Goal: Task Accomplishment & Management: Manage account settings

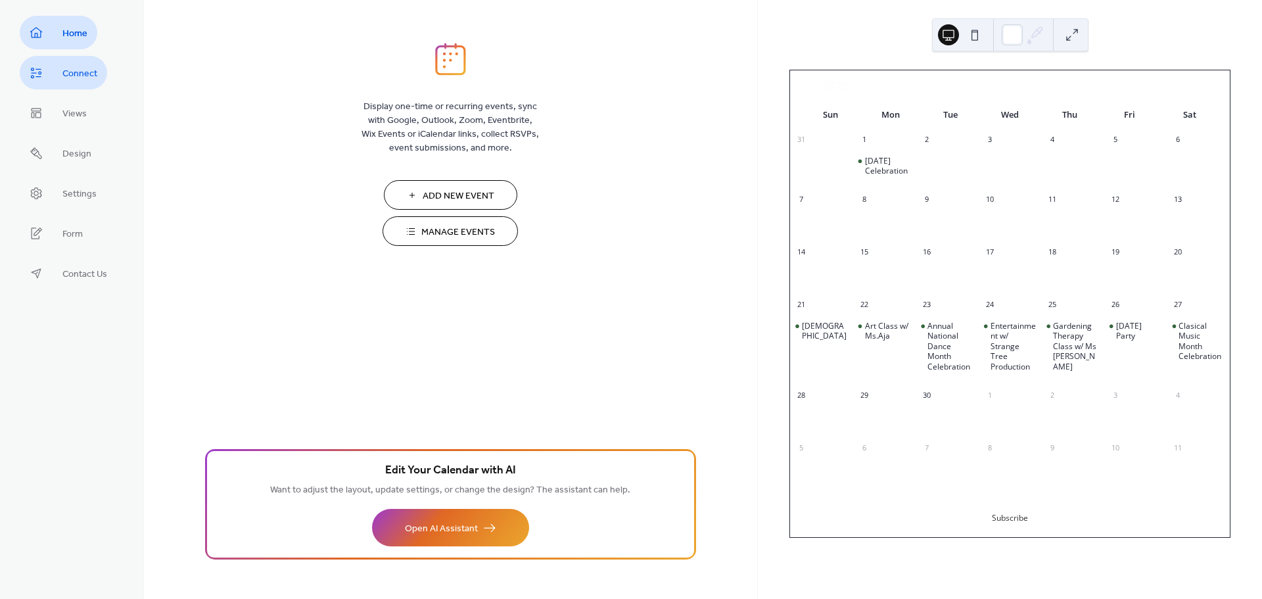
click at [68, 74] on span "Connect" at bounding box center [79, 74] width 35 height 14
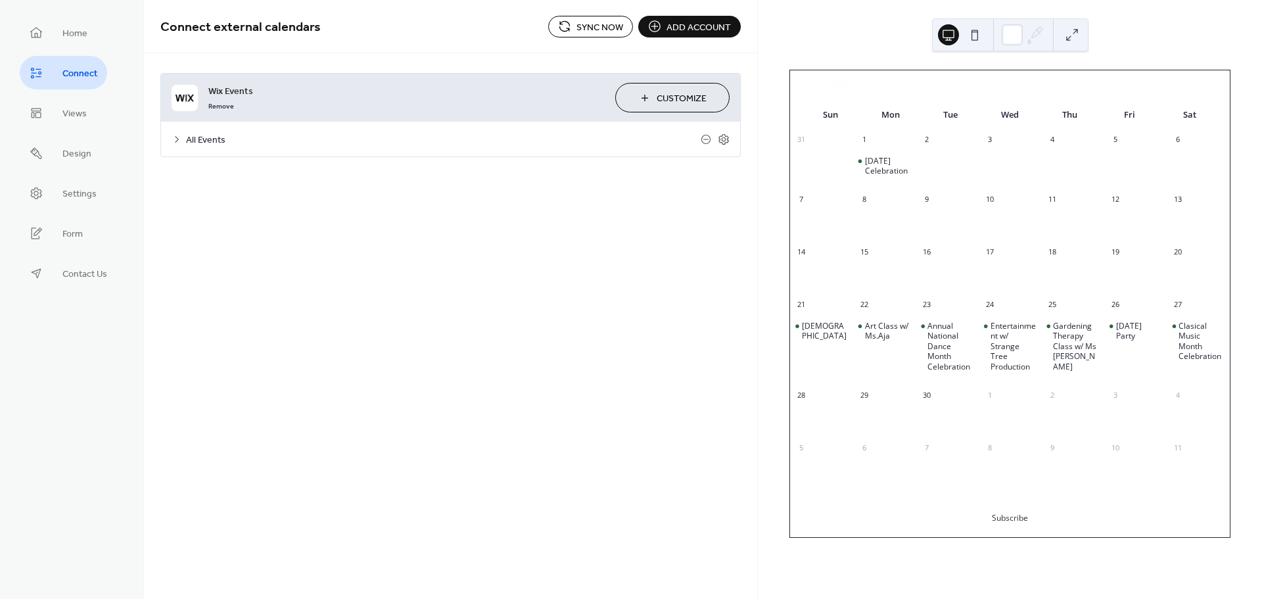
click at [194, 139] on span "All Events" at bounding box center [443, 140] width 515 height 14
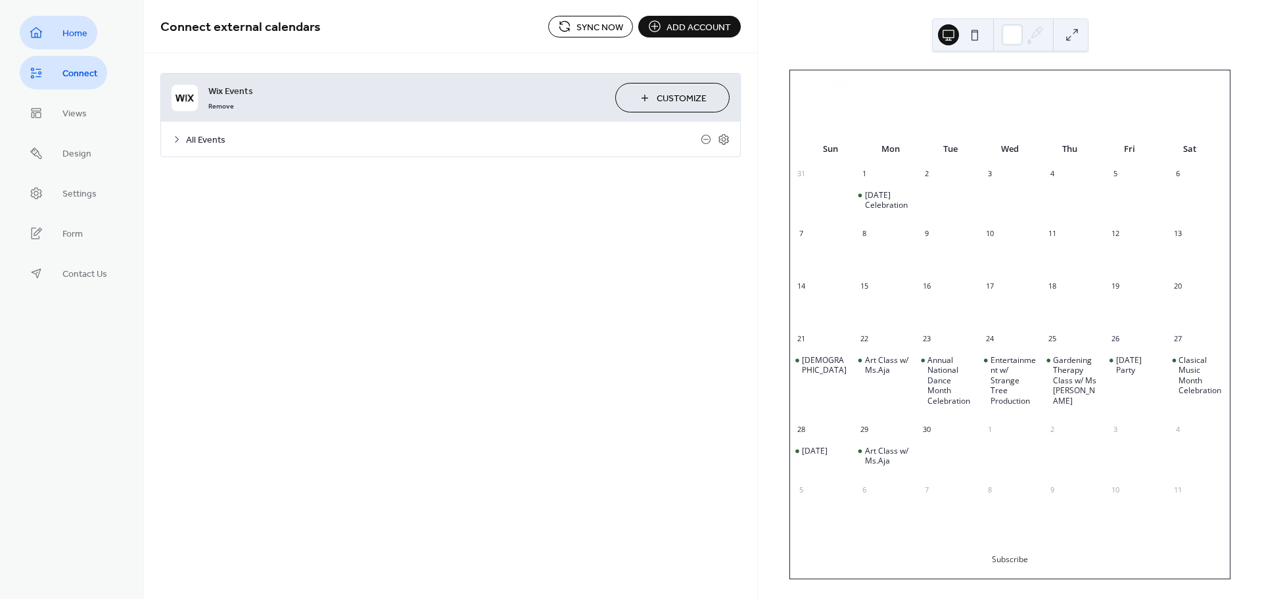
click at [65, 36] on span "Home" at bounding box center [74, 34] width 25 height 14
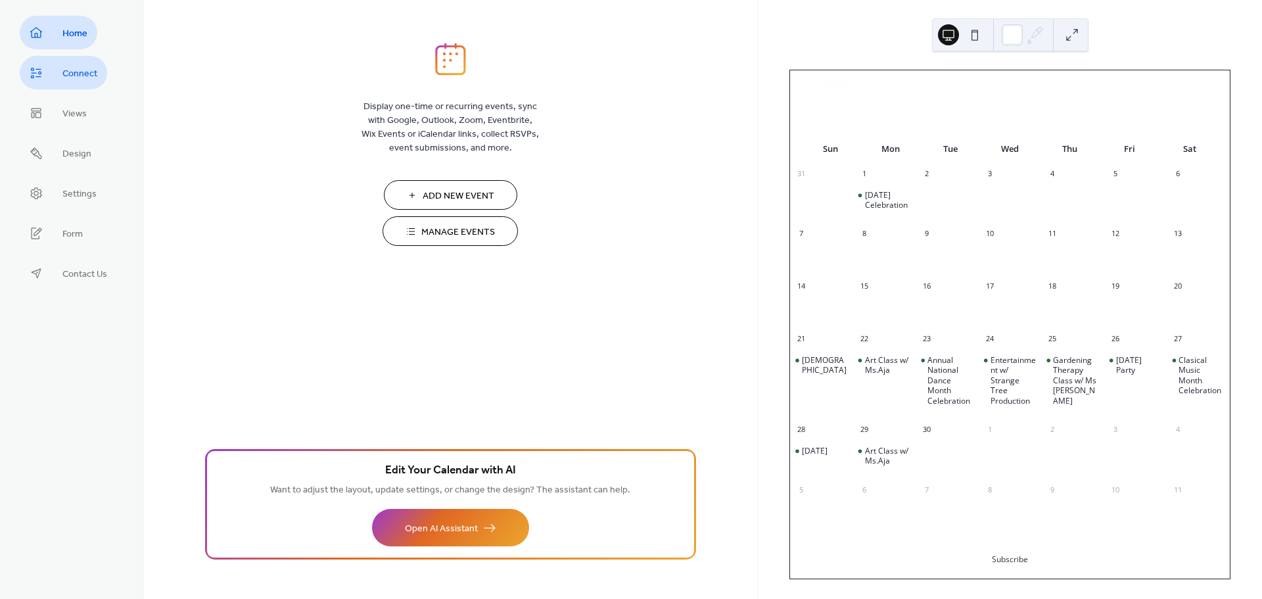
click at [87, 76] on span "Connect" at bounding box center [79, 74] width 35 height 14
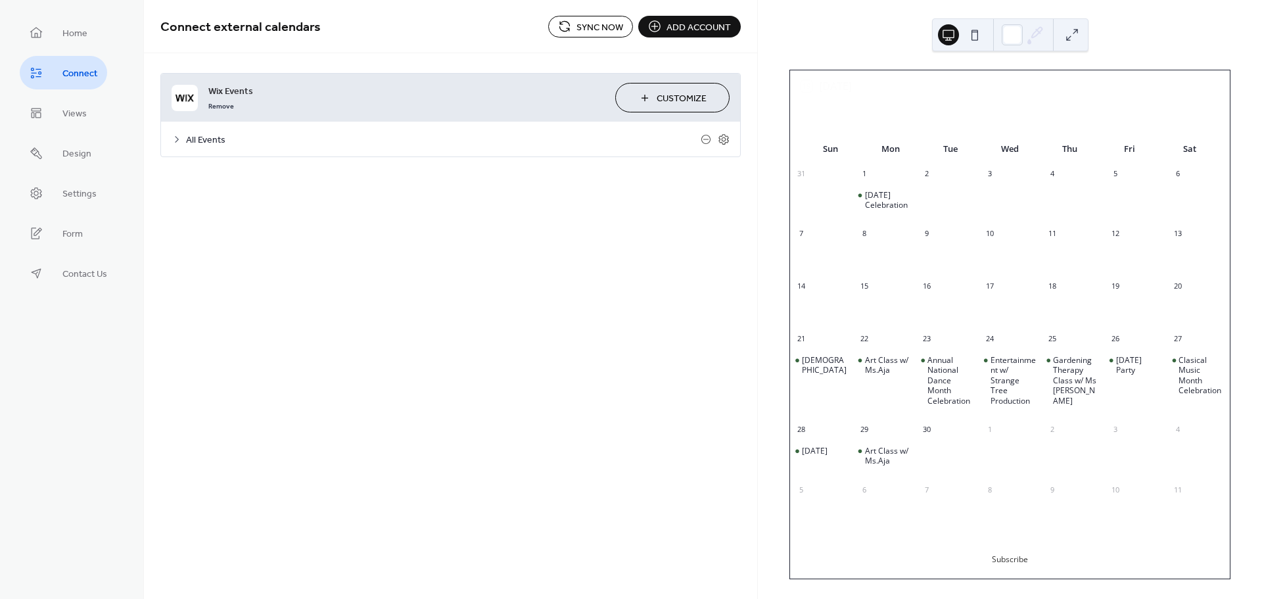
click at [682, 27] on span "Add account" at bounding box center [699, 27] width 64 height 14
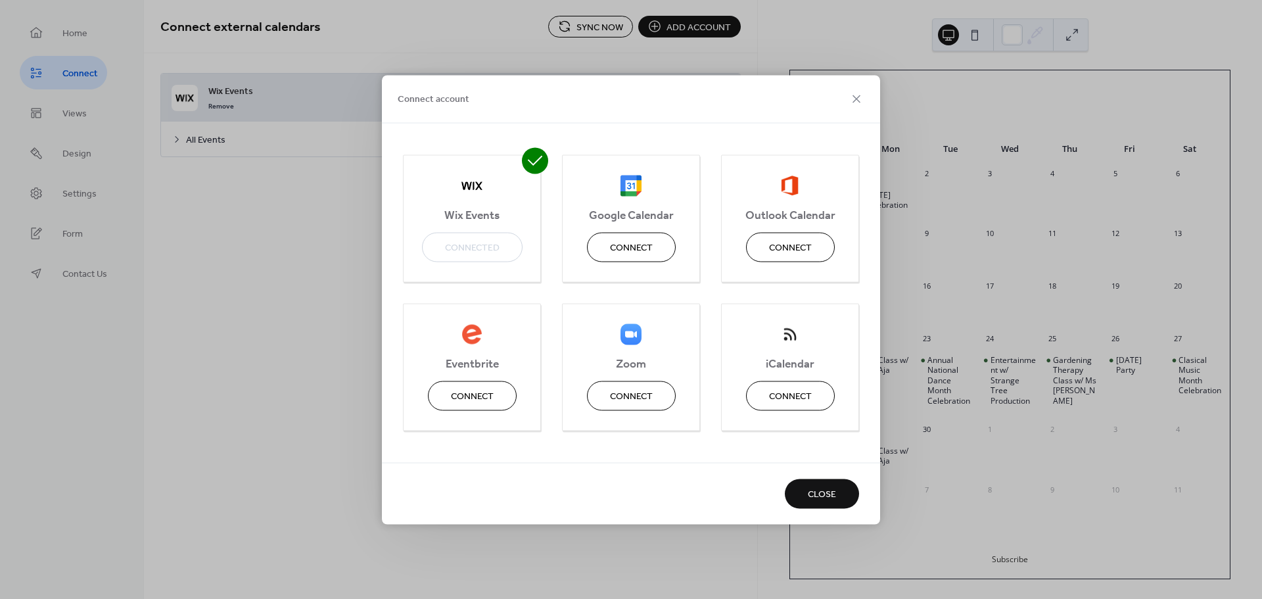
click at [490, 215] on span "Wix Events" at bounding box center [472, 216] width 137 height 14
click at [815, 498] on span "Close" at bounding box center [822, 495] width 28 height 14
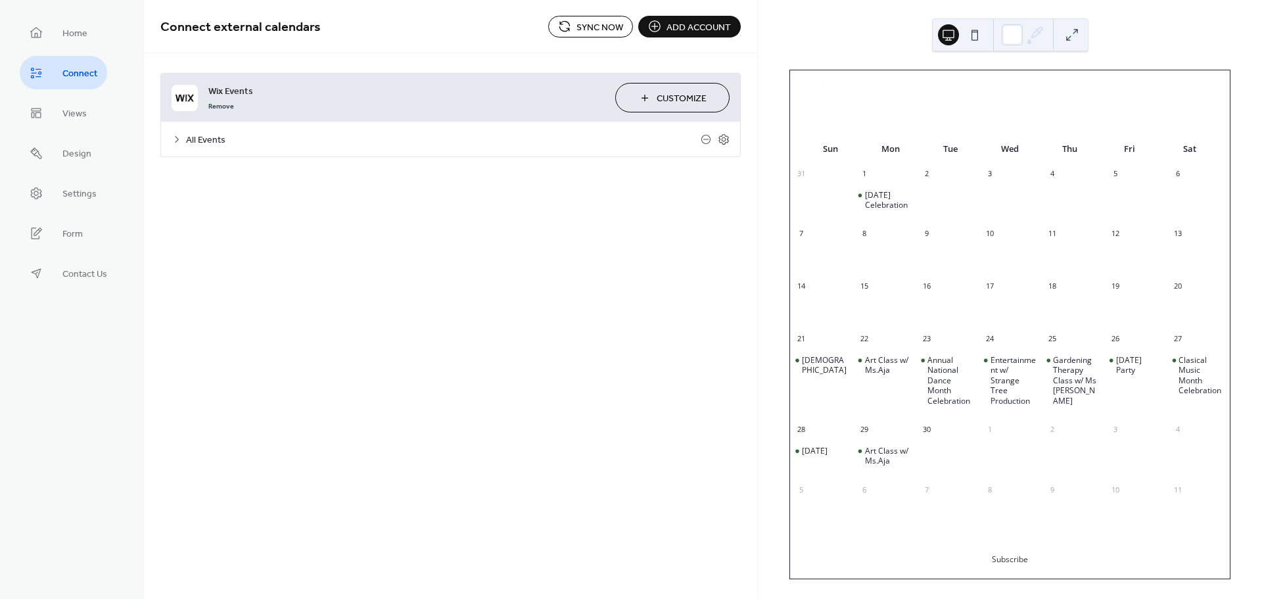
click at [648, 106] on button "Customize" at bounding box center [672, 98] width 114 height 30
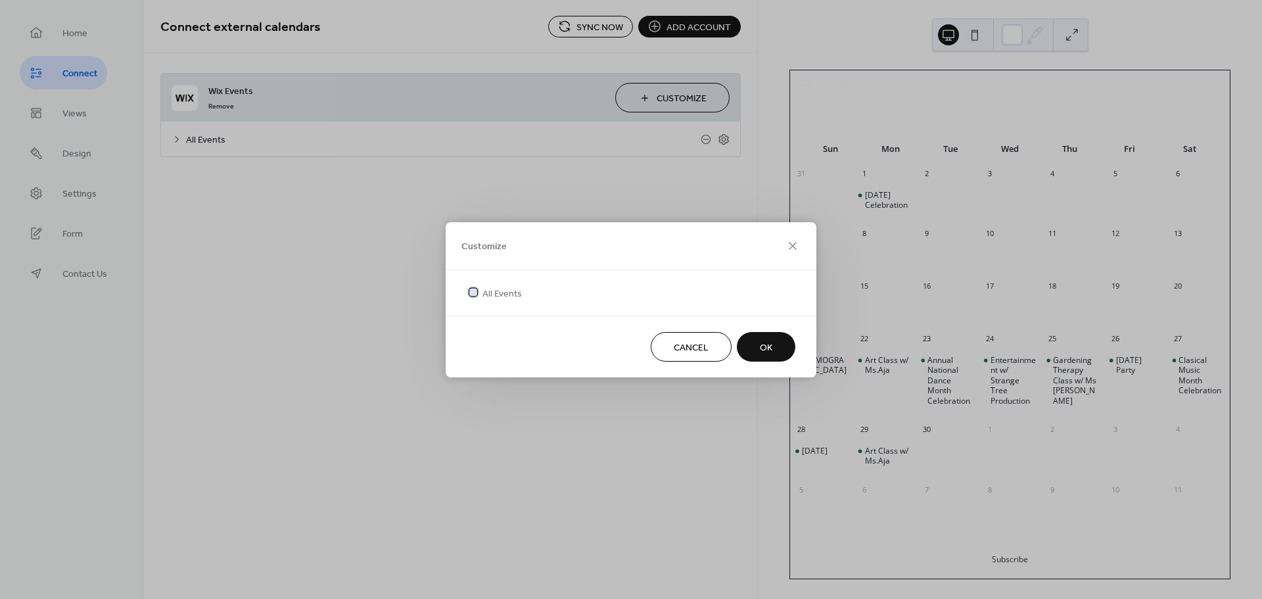
click at [467, 290] on div at bounding box center [473, 291] width 13 height 13
click at [759, 345] on button "OK" at bounding box center [766, 347] width 59 height 30
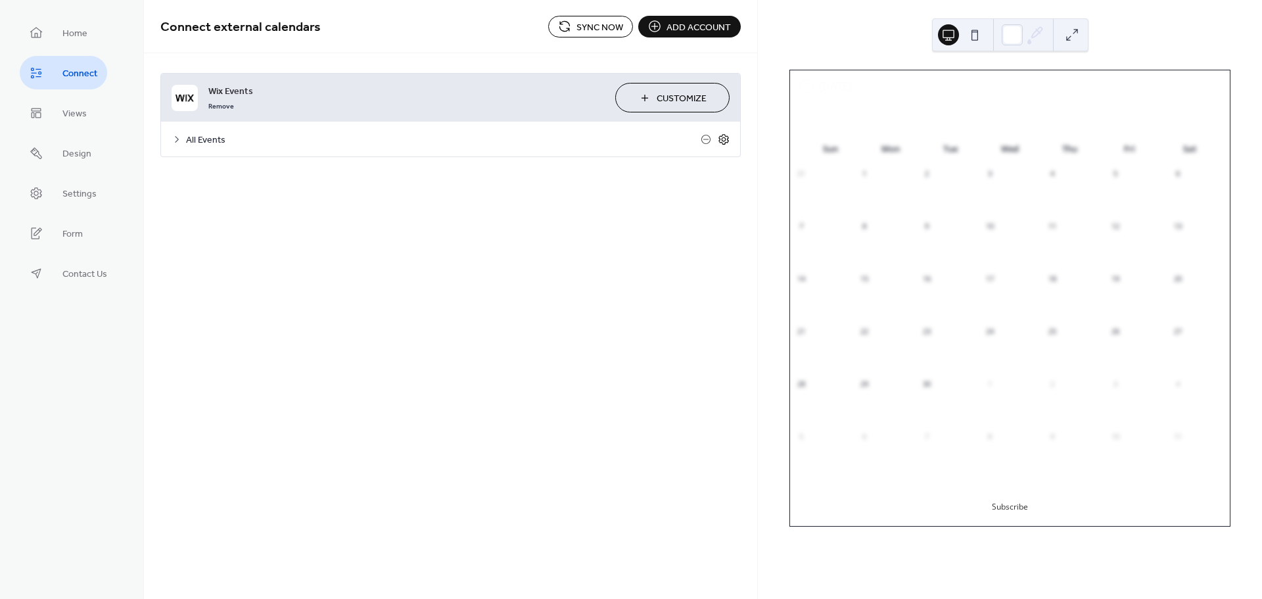
click at [725, 140] on icon at bounding box center [724, 139] width 5 height 5
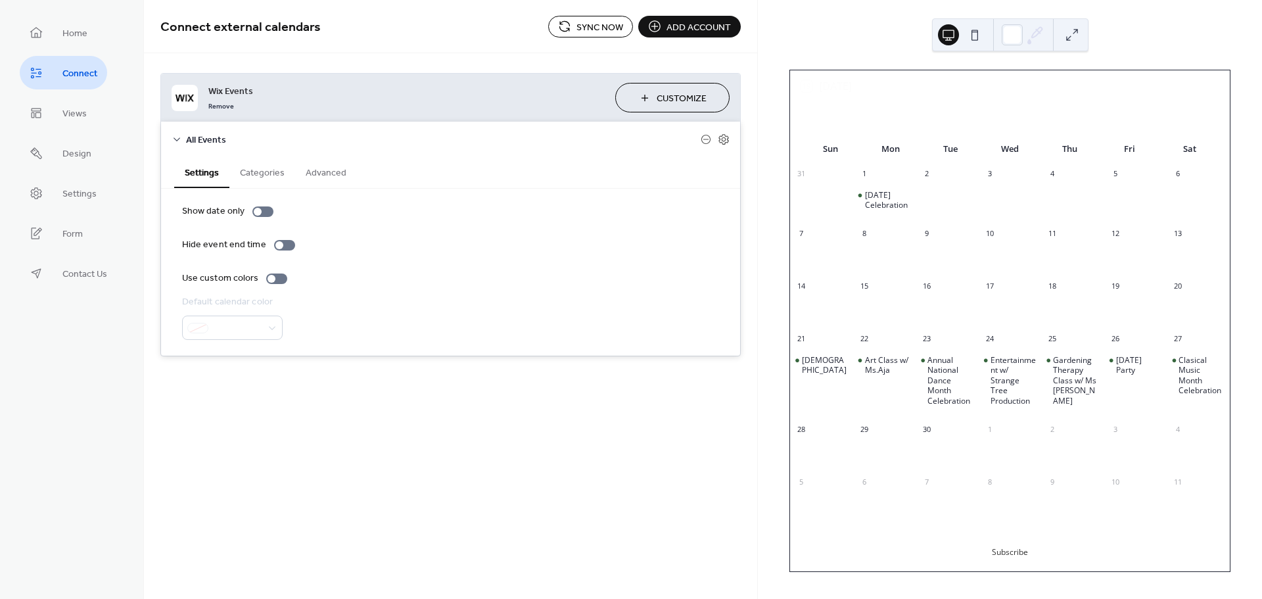
click at [264, 170] on button "Categories" at bounding box center [262, 171] width 66 height 30
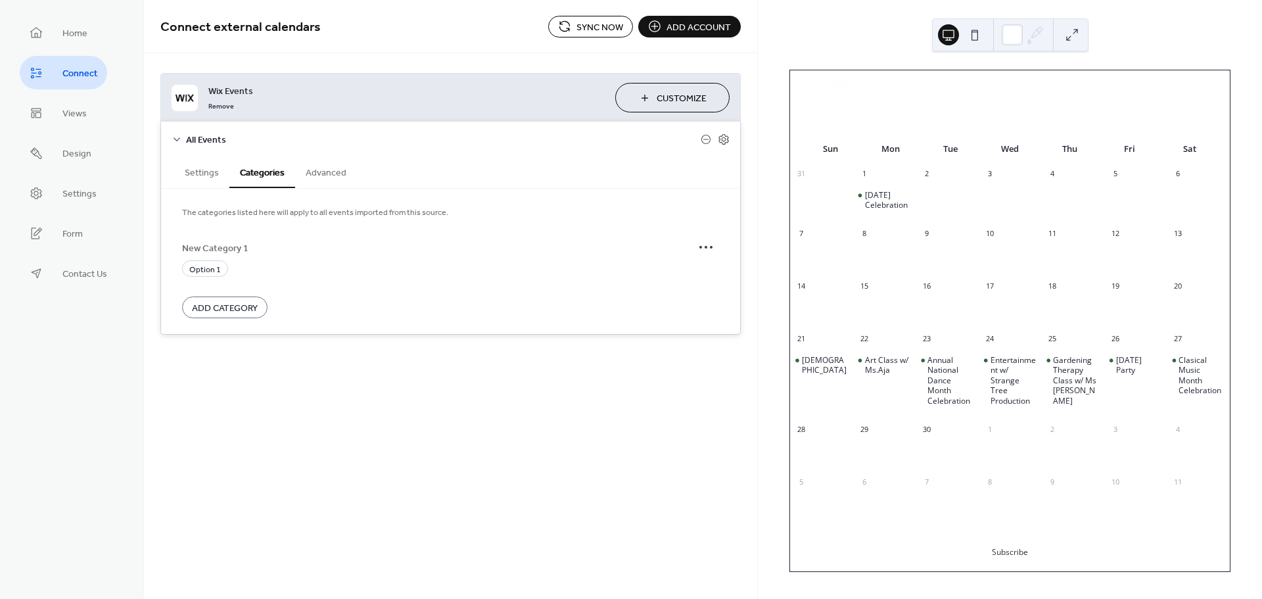
click at [338, 178] on button "Advanced" at bounding box center [326, 171] width 62 height 30
click at [273, 172] on button "Categories" at bounding box center [262, 171] width 66 height 30
click at [202, 175] on button "Settings" at bounding box center [201, 171] width 55 height 30
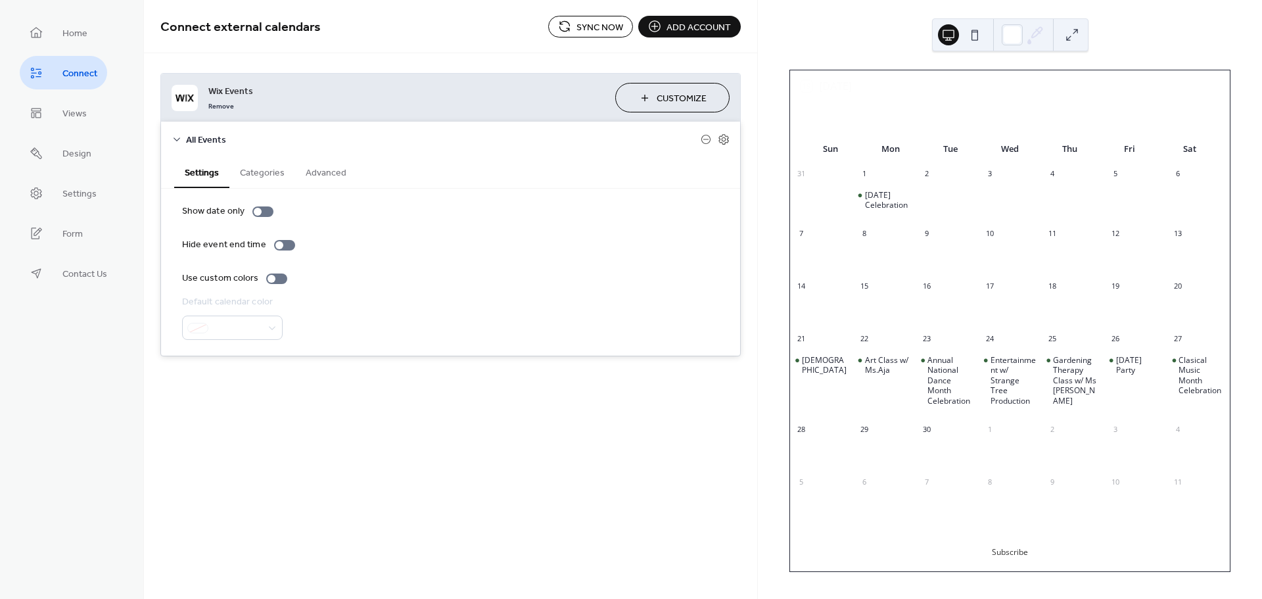
click at [179, 135] on icon at bounding box center [177, 139] width 11 height 11
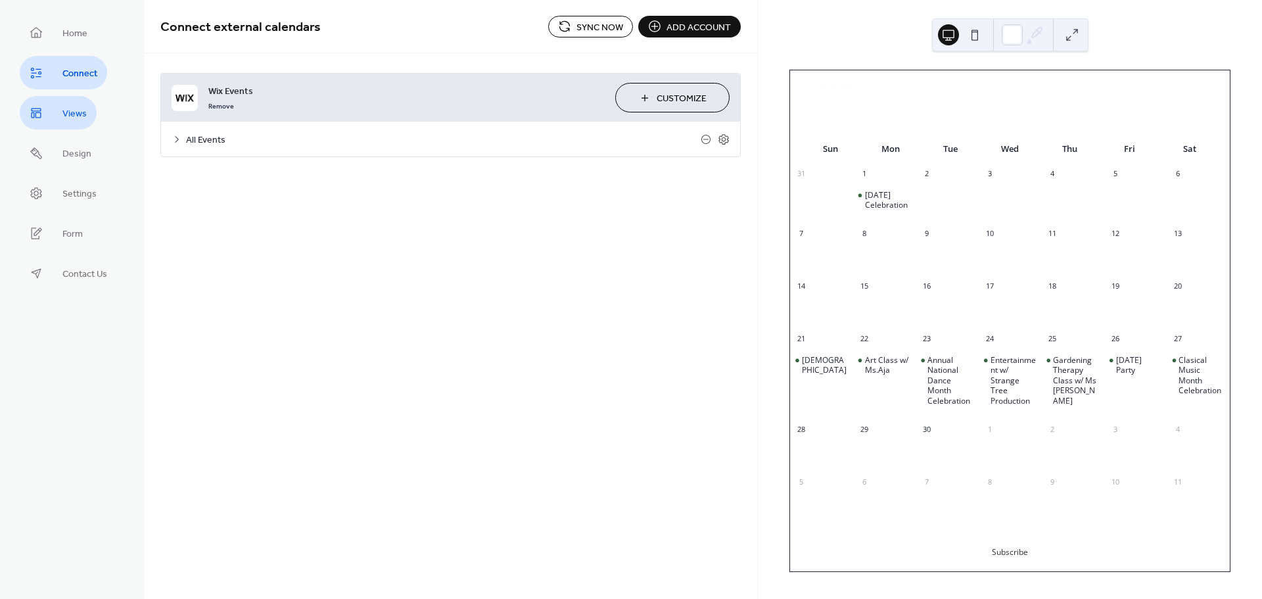
click at [74, 112] on span "Views" at bounding box center [74, 114] width 24 height 14
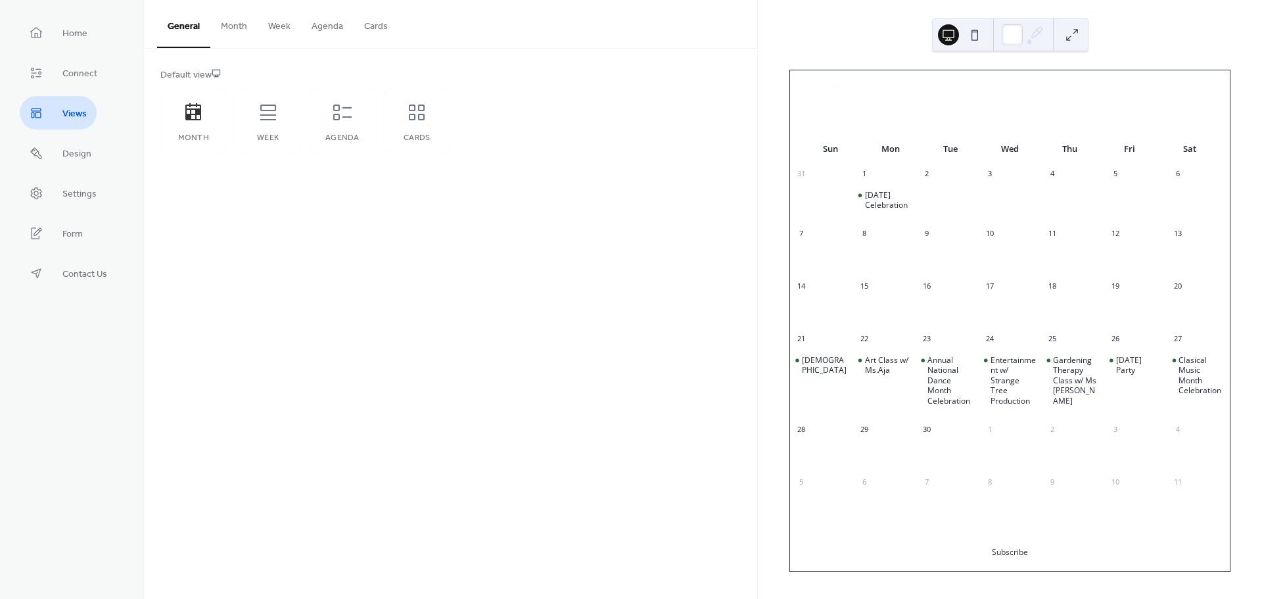
click at [90, 174] on ul "Home Connect Views Design Settings Form Contact Us" at bounding box center [72, 153] width 104 height 274
click at [82, 158] on span "Design" at bounding box center [76, 154] width 29 height 14
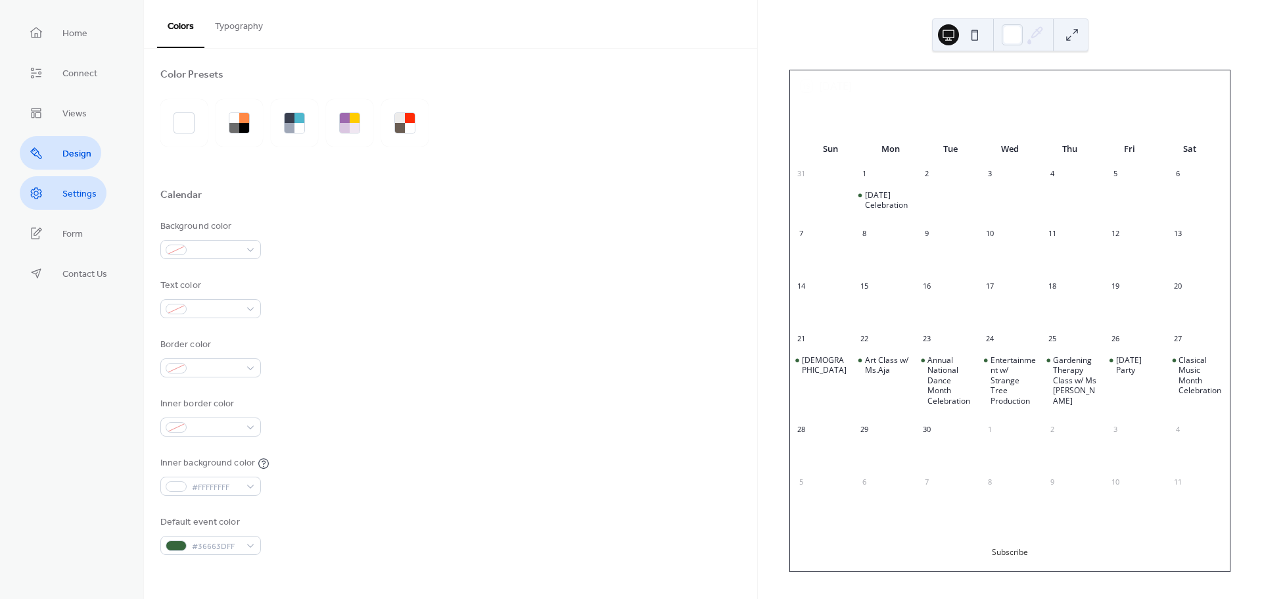
click at [70, 196] on span "Settings" at bounding box center [79, 194] width 34 height 14
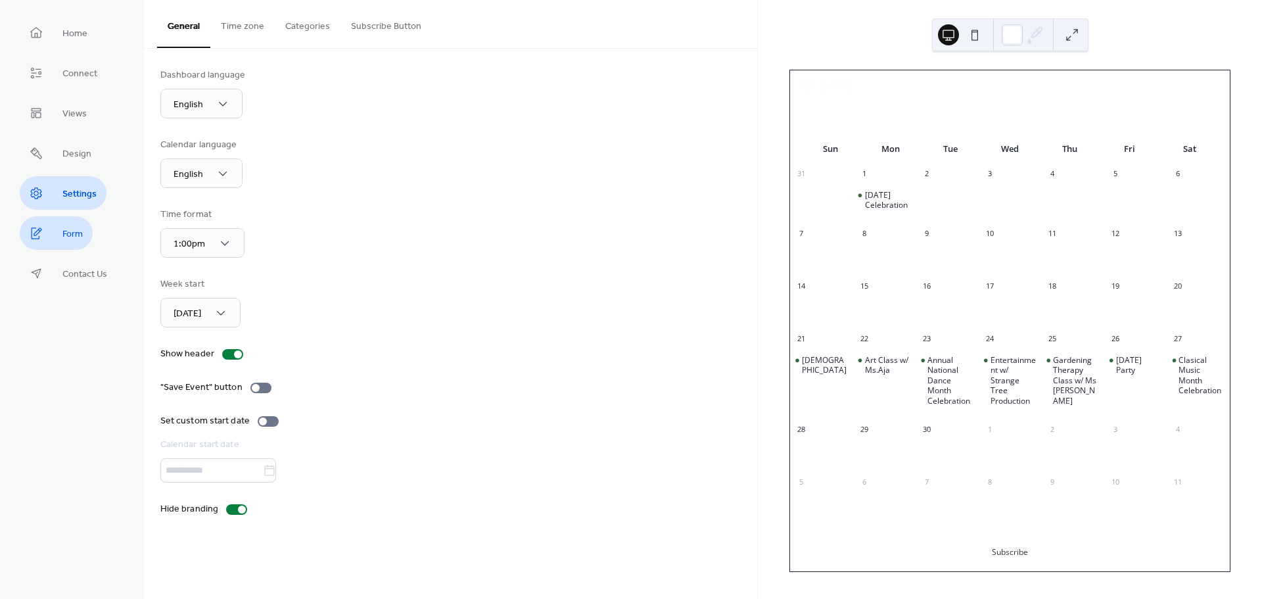
click at [68, 231] on span "Form" at bounding box center [72, 234] width 20 height 14
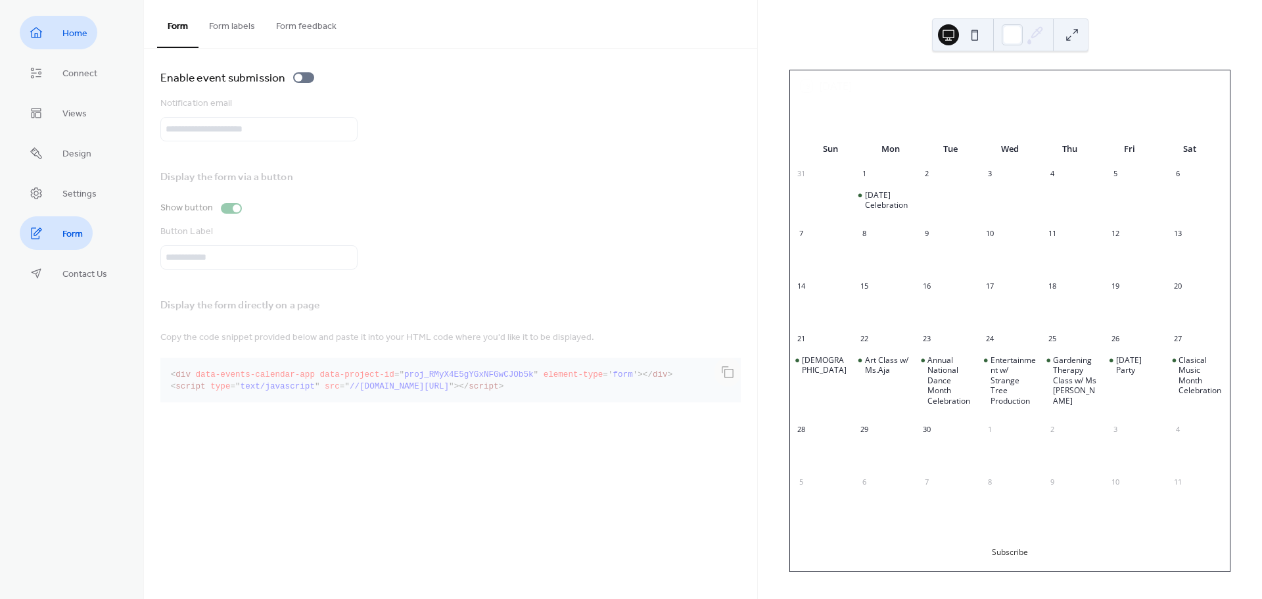
click at [75, 32] on span "Home" at bounding box center [74, 34] width 25 height 14
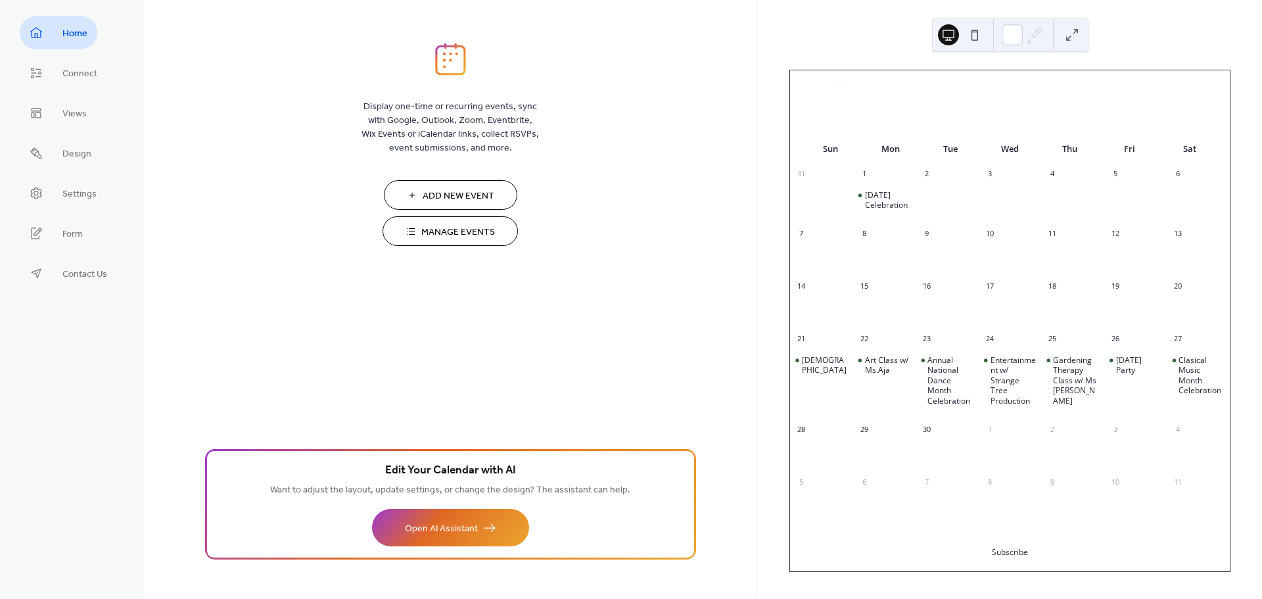
drag, startPoint x: 57, startPoint y: 39, endPoint x: 358, endPoint y: 115, distance: 310.6
click at [358, 115] on div "Display one-time or recurring events, sync with Google, Outlook, Zoom, Eventbri…" at bounding box center [450, 321] width 613 height 556
click at [437, 525] on span "Open AI Assistant" at bounding box center [441, 529] width 73 height 14
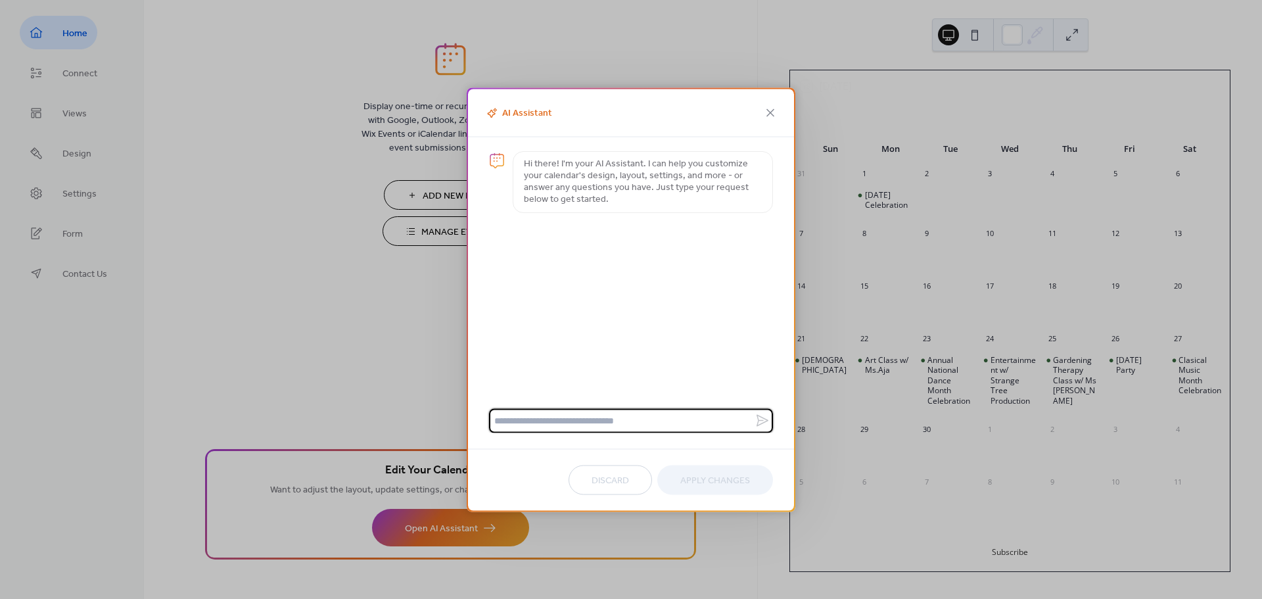
click at [604, 417] on textarea at bounding box center [622, 420] width 266 height 24
type textarea "*"
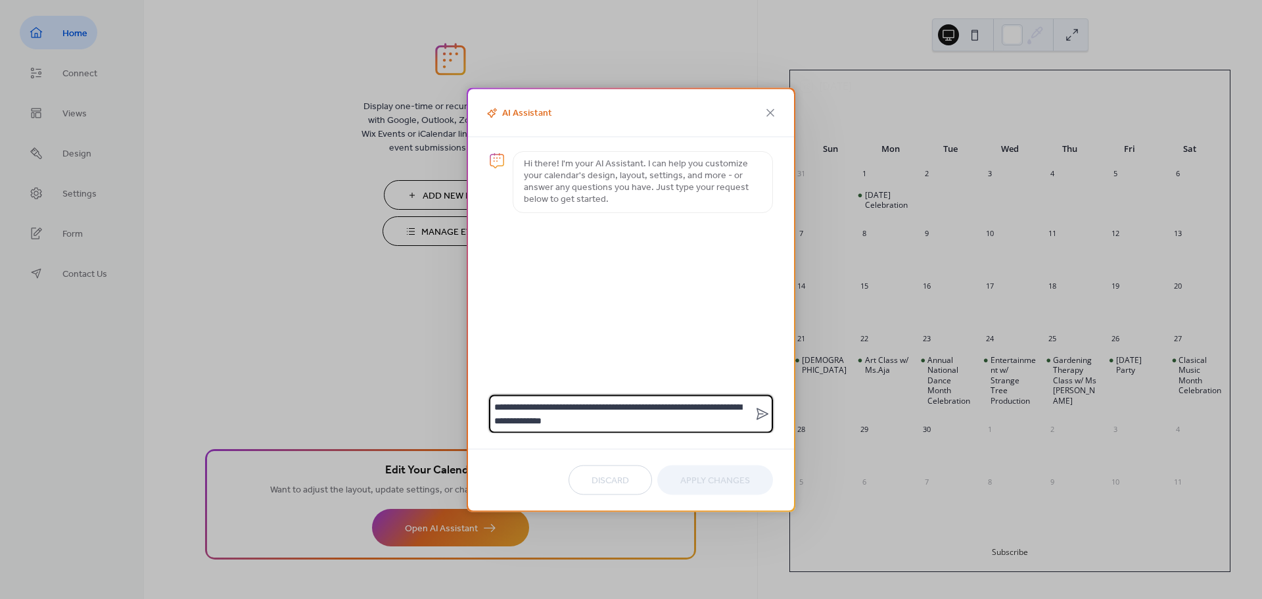
type textarea "**********"
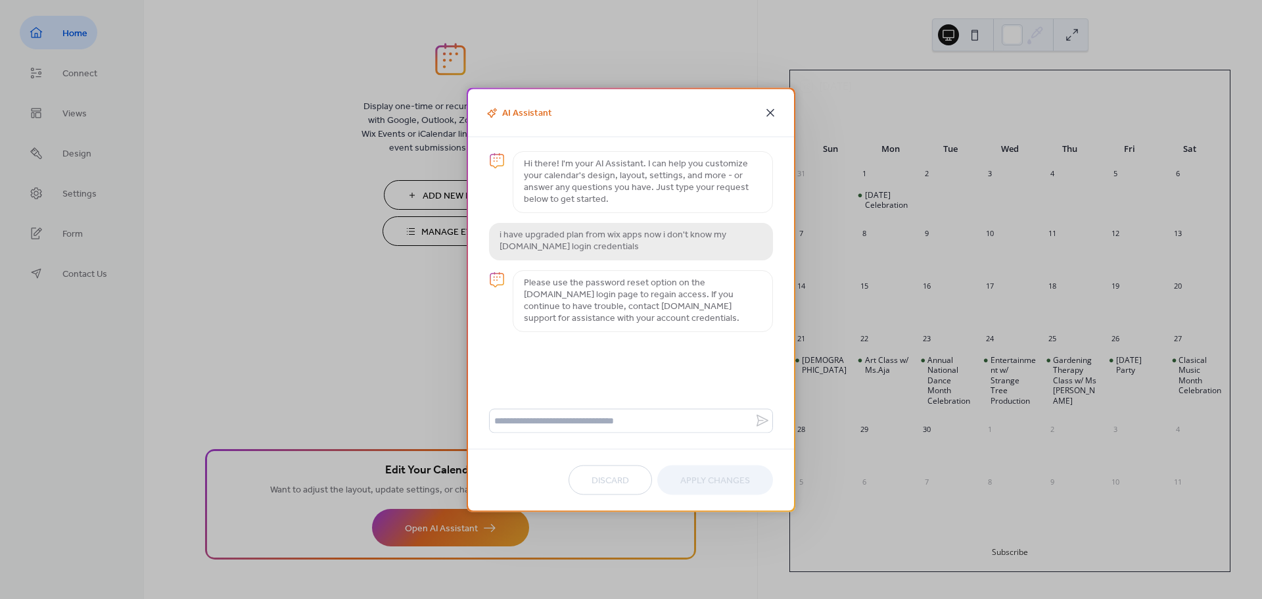
click at [774, 108] on icon at bounding box center [771, 113] width 16 height 16
